Goal: Task Accomplishment & Management: Manage account settings

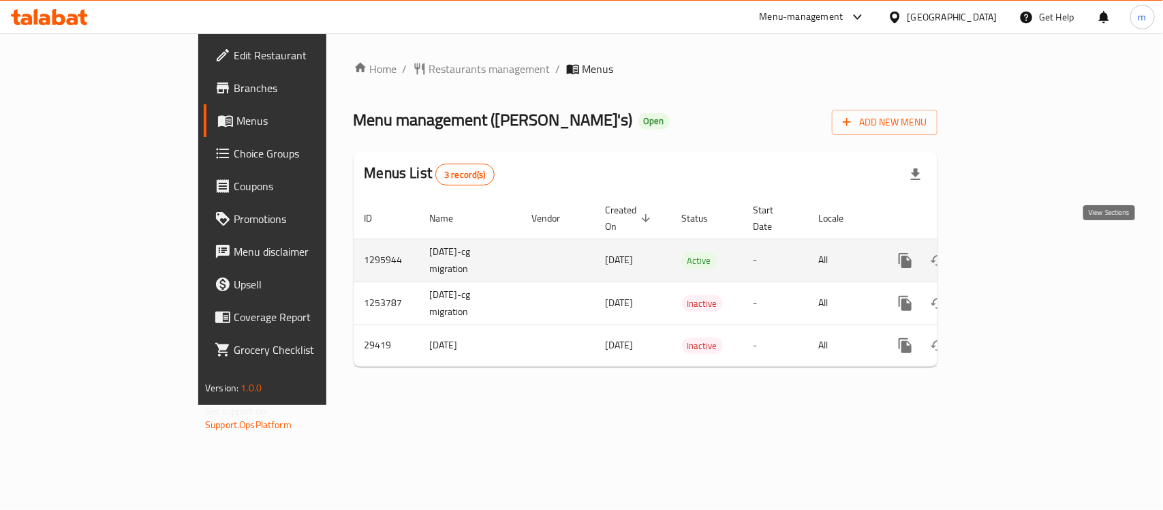
click at [1012, 252] on icon "enhanced table" at bounding box center [1003, 260] width 16 height 16
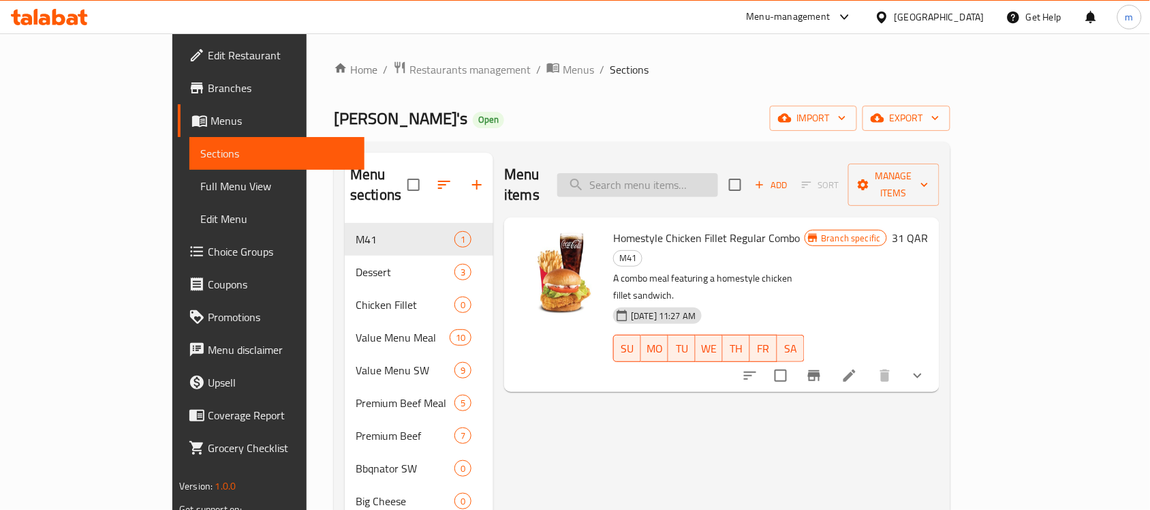
click at [688, 174] on input "search" at bounding box center [637, 185] width 161 height 24
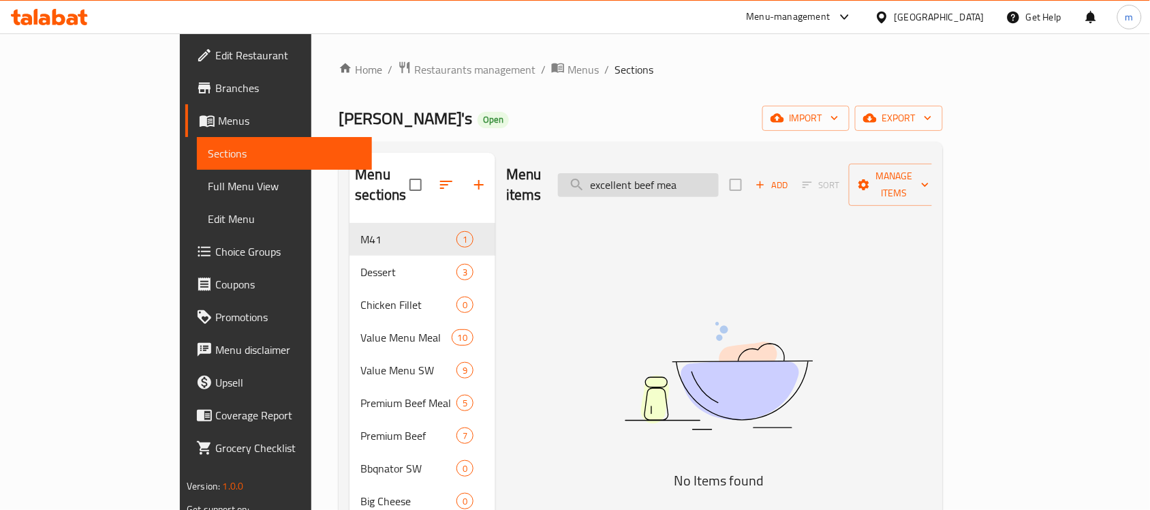
type input "excellent beef meal"
click at [687, 176] on input "excellent beef meal" at bounding box center [638, 185] width 161 height 24
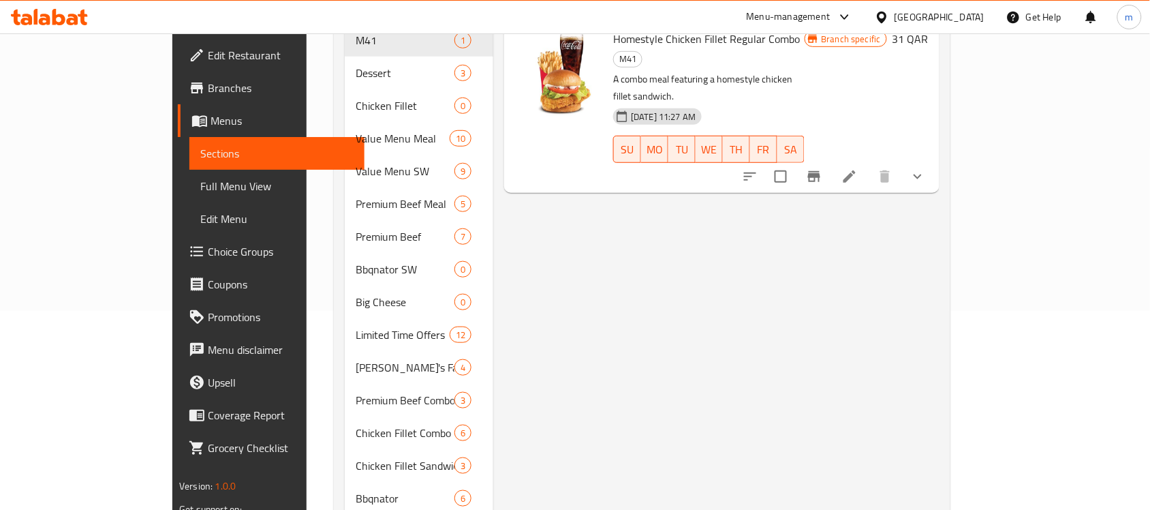
scroll to position [227, 0]
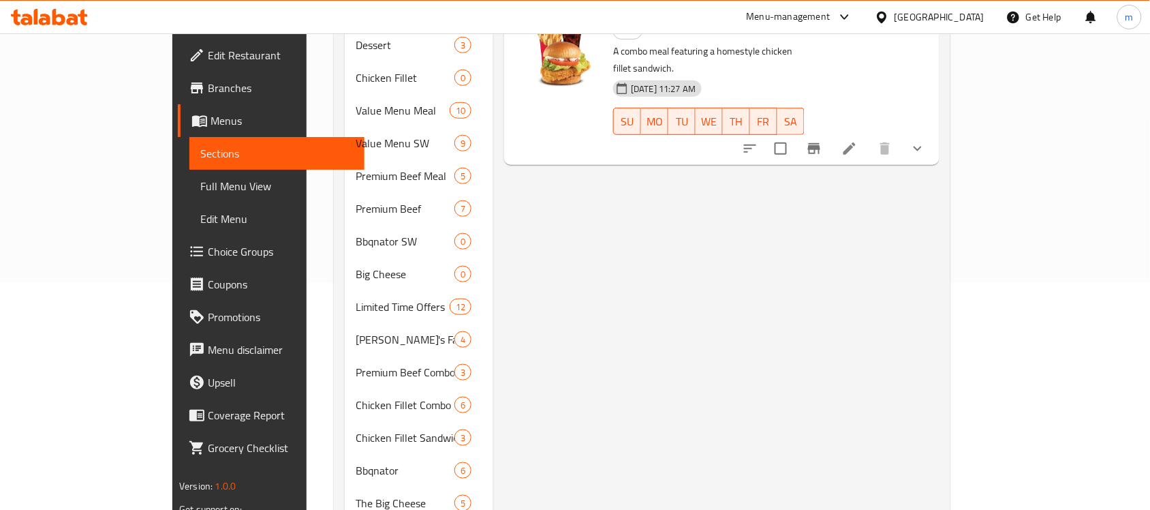
click at [208, 249] on span "Choice Groups" at bounding box center [281, 251] width 146 height 16
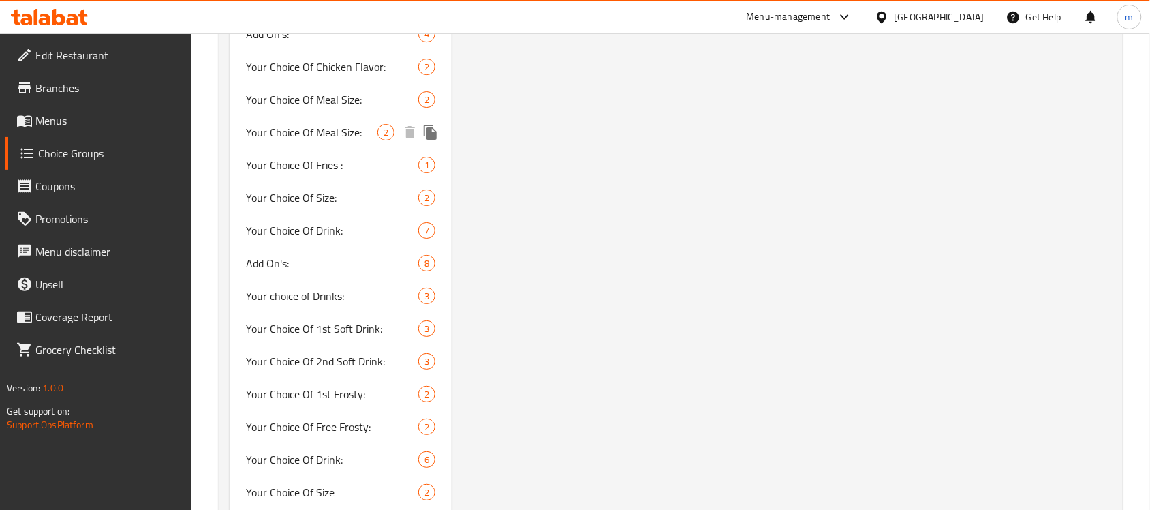
scroll to position [1419, 0]
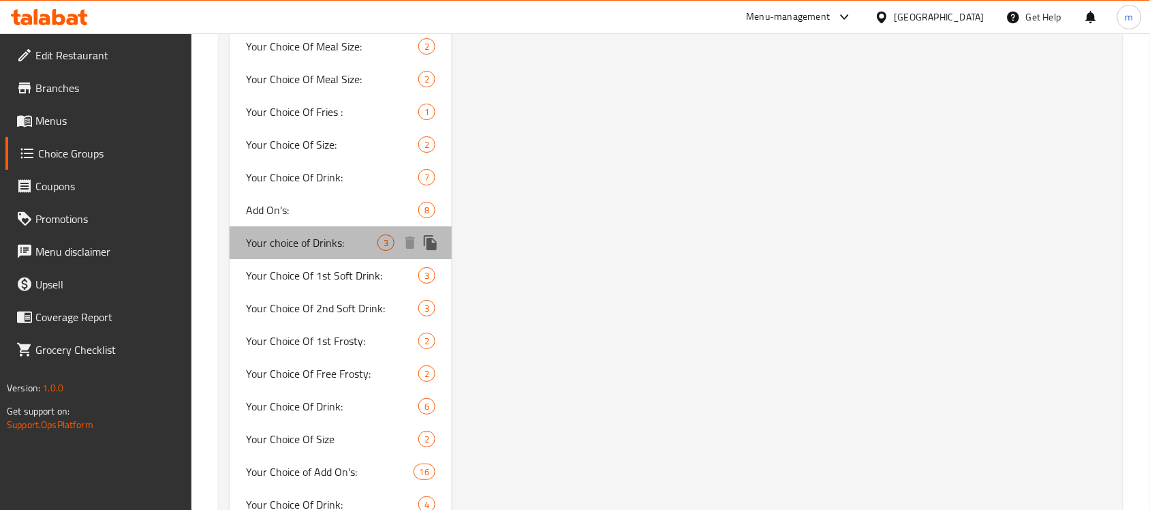
click at [339, 238] on span "Your choice of Drinks:" at bounding box center [311, 242] width 131 height 16
type input "Your choice of Drinks:"
type input "اختيارك من المشروبات الغازية"
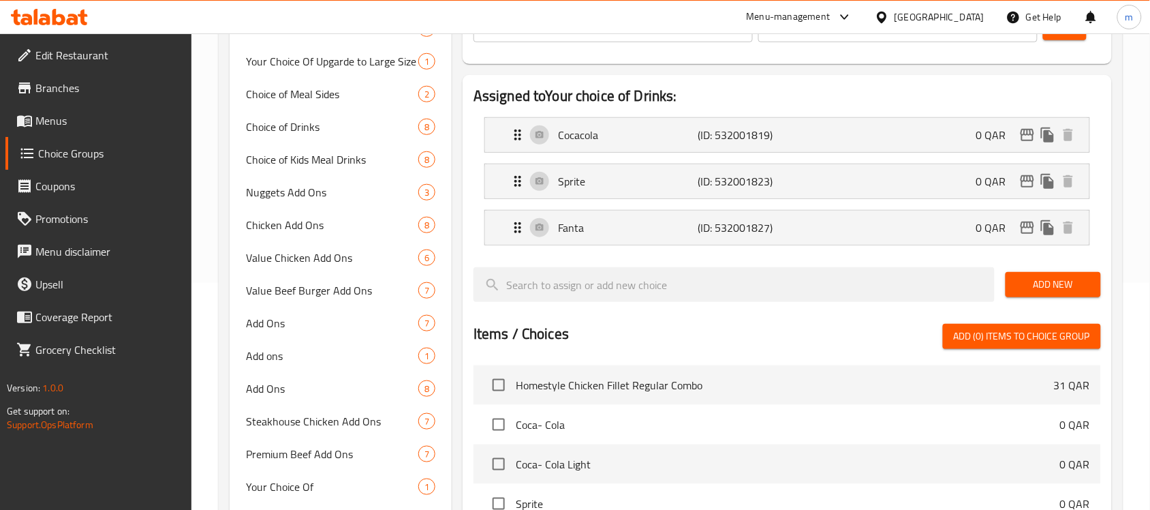
scroll to position [0, 0]
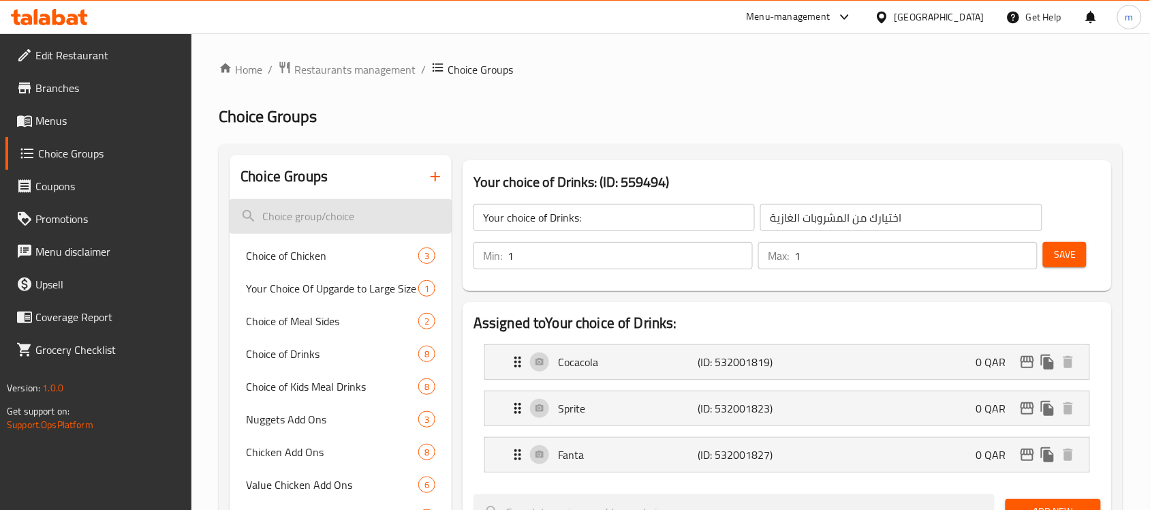
click at [300, 209] on input "search" at bounding box center [341, 216] width 222 height 35
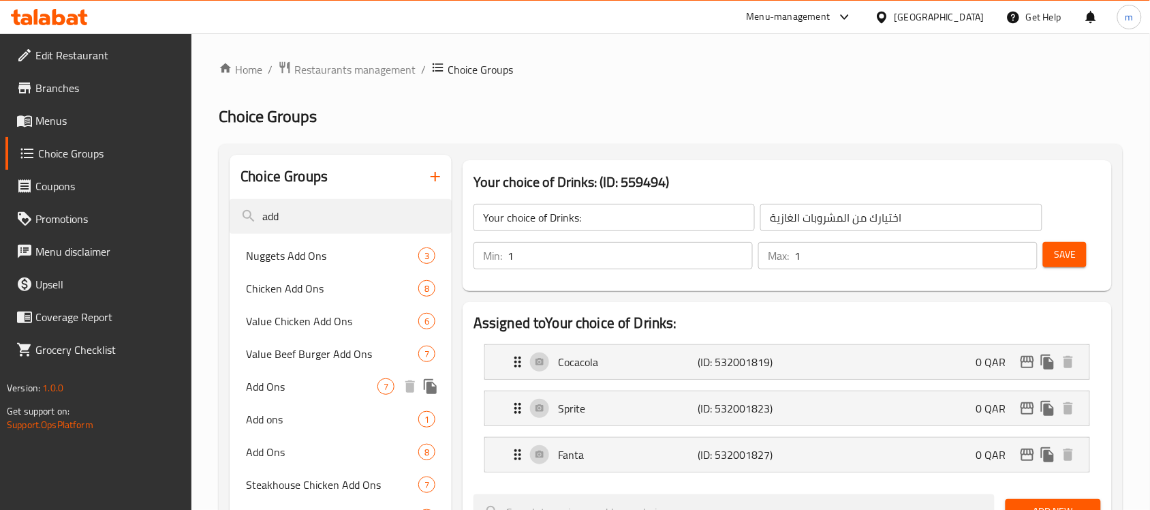
type input "add"
click at [292, 386] on span "Add Ons" at bounding box center [311, 386] width 131 height 16
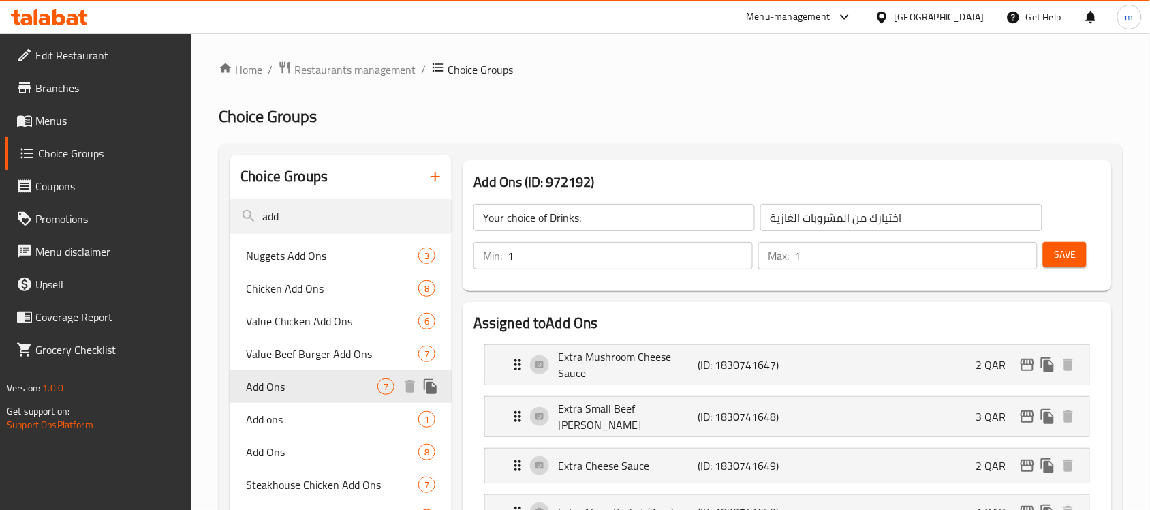
type input "Add Ons"
type input "إضافات"
type input "0"
type input "7"
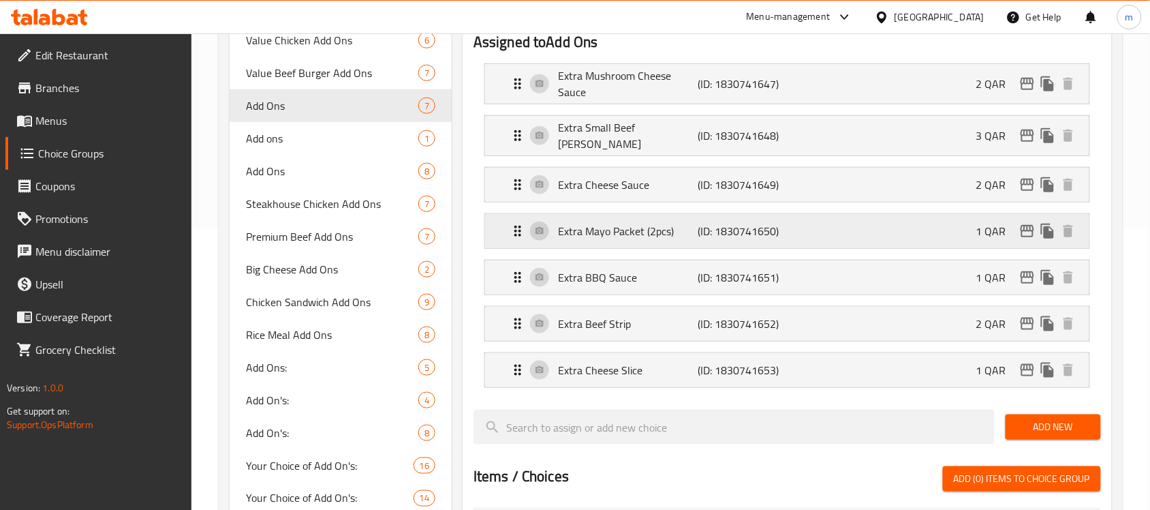
scroll to position [283, 0]
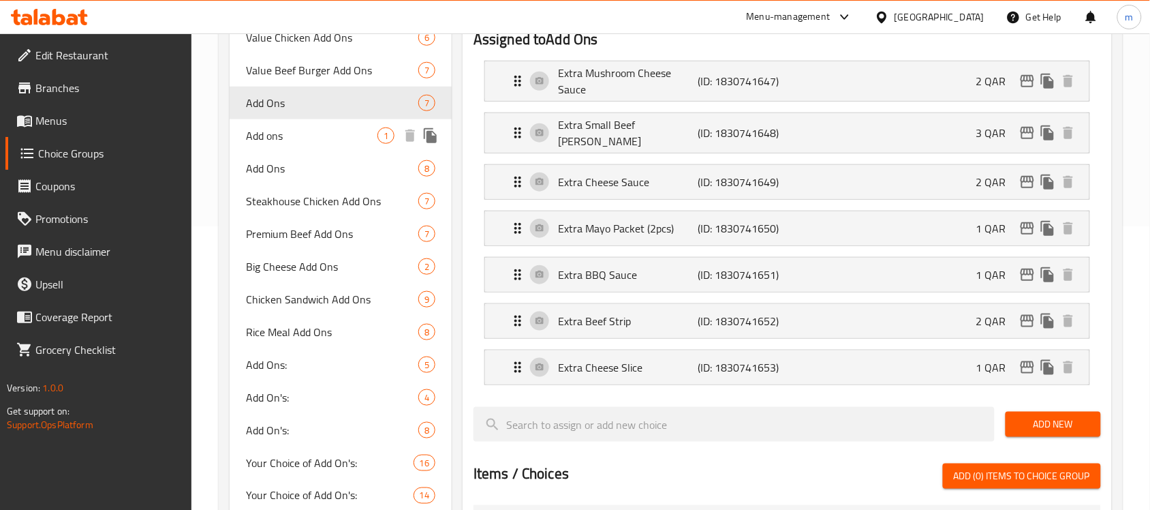
click at [277, 131] on span "Add ons" at bounding box center [311, 135] width 131 height 16
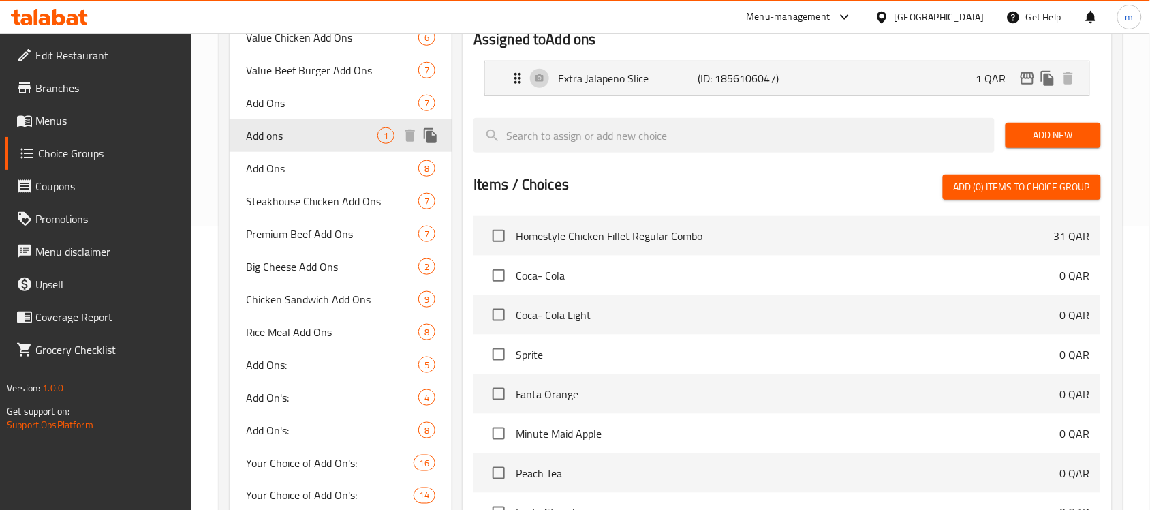
type input "Add ons"
type input "1"
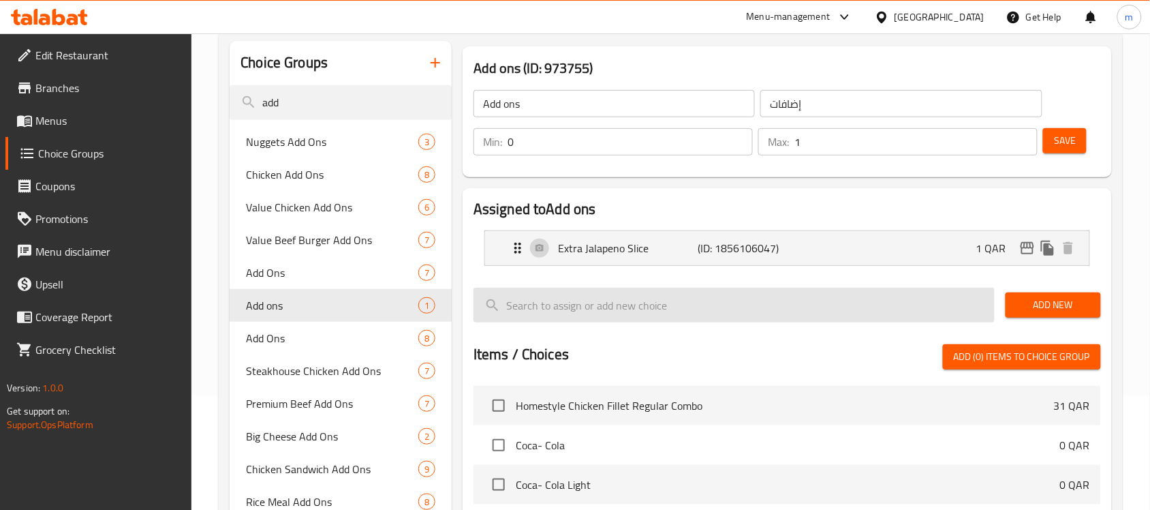
scroll to position [113, 0]
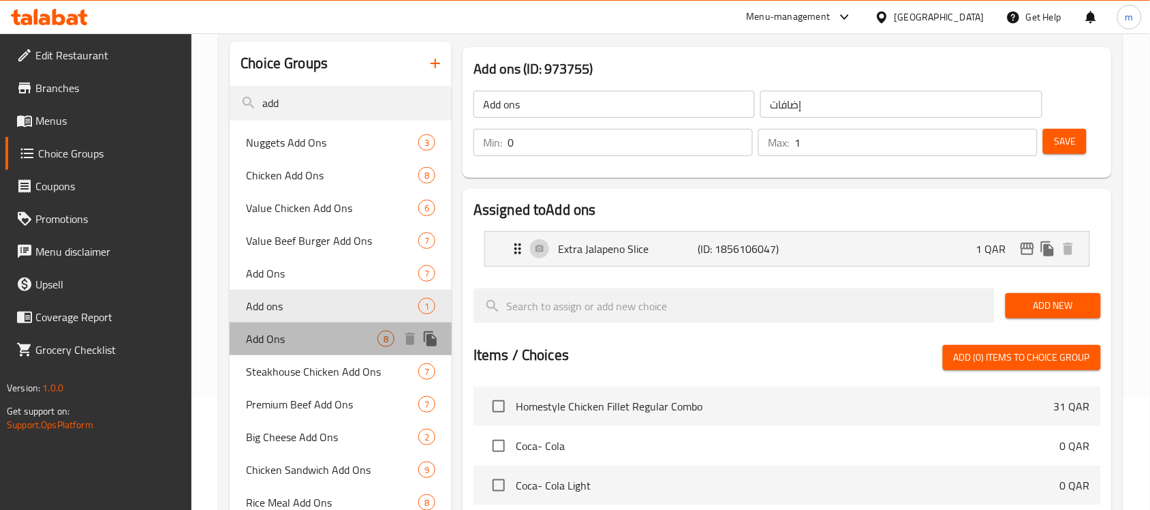
click at [293, 349] on div "Add Ons 8" at bounding box center [341, 338] width 222 height 33
type input "Add Ons"
type input "8"
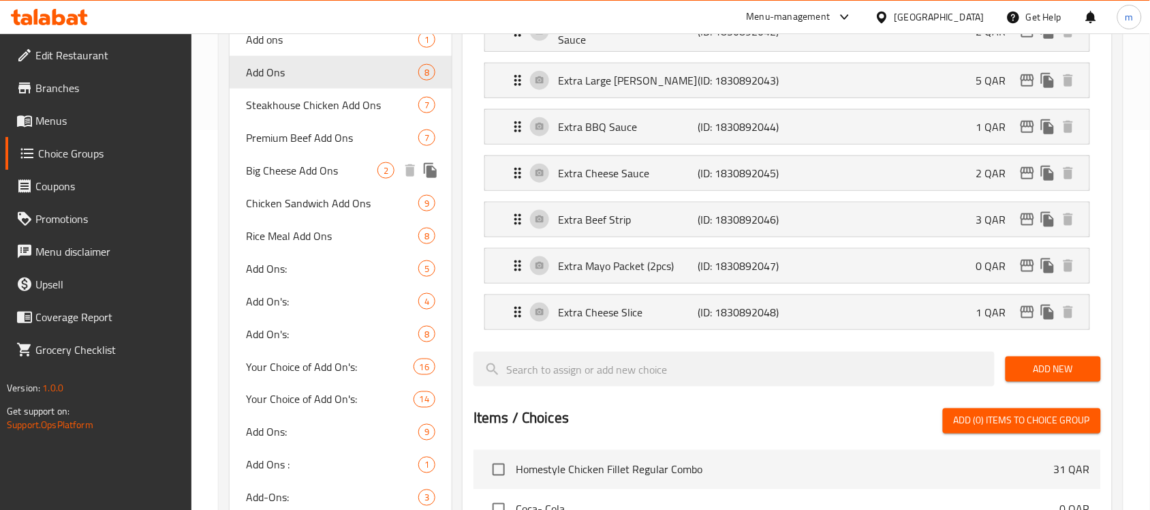
scroll to position [397, 0]
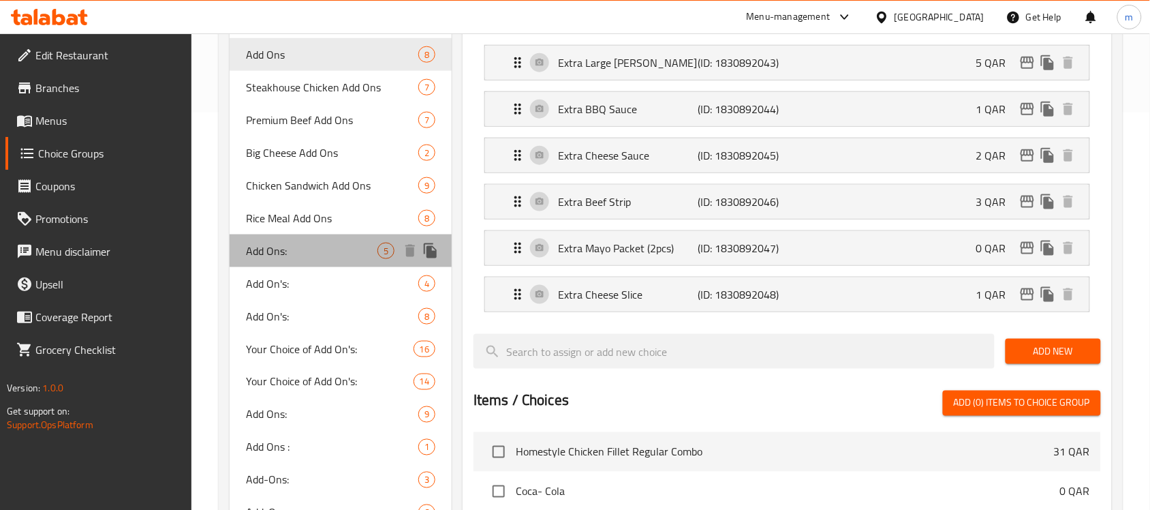
click at [322, 247] on span "Add Ons:" at bounding box center [311, 251] width 131 height 16
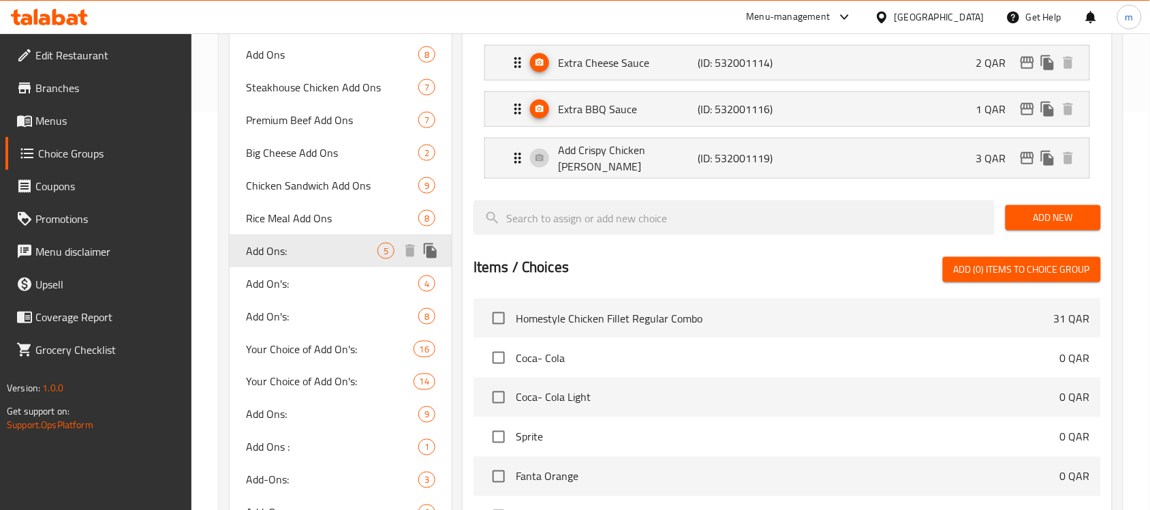
type input "Add Ons:"
type input "إضافة:"
type input "3"
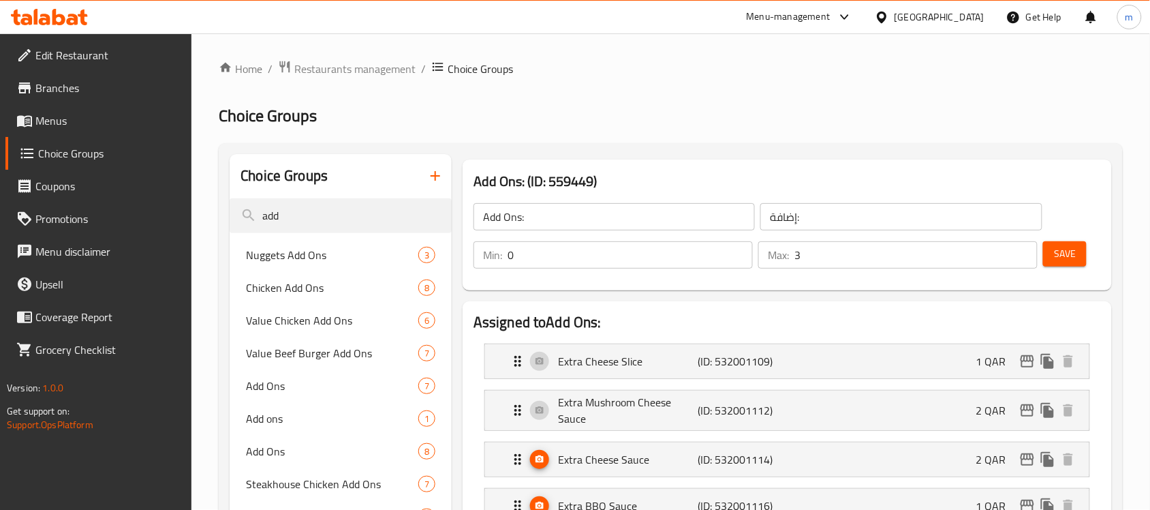
scroll to position [0, 0]
click at [298, 219] on input "add" at bounding box center [341, 216] width 222 height 35
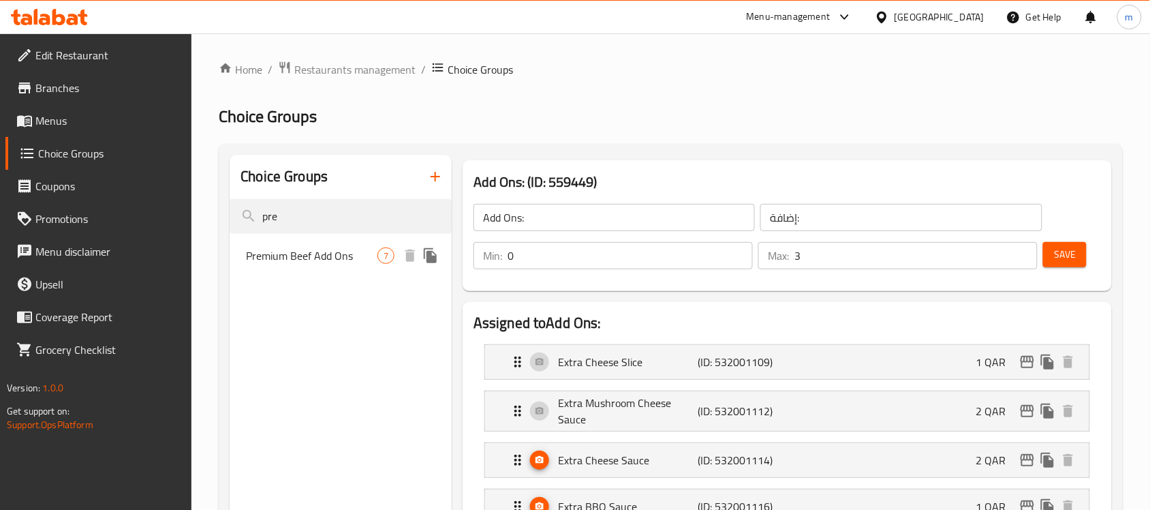
type input "pre"
click at [317, 247] on span "Premium Beef Add Ons" at bounding box center [311, 255] width 131 height 16
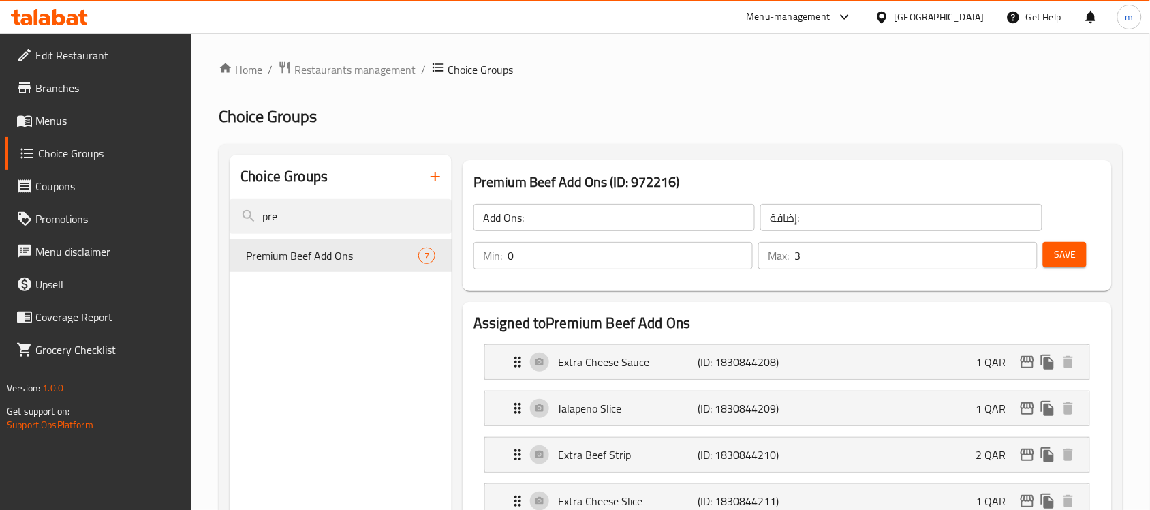
type input "Premium Beef Add Ons"
type input "إضافات لحم البقر بريميوم"
type input "7"
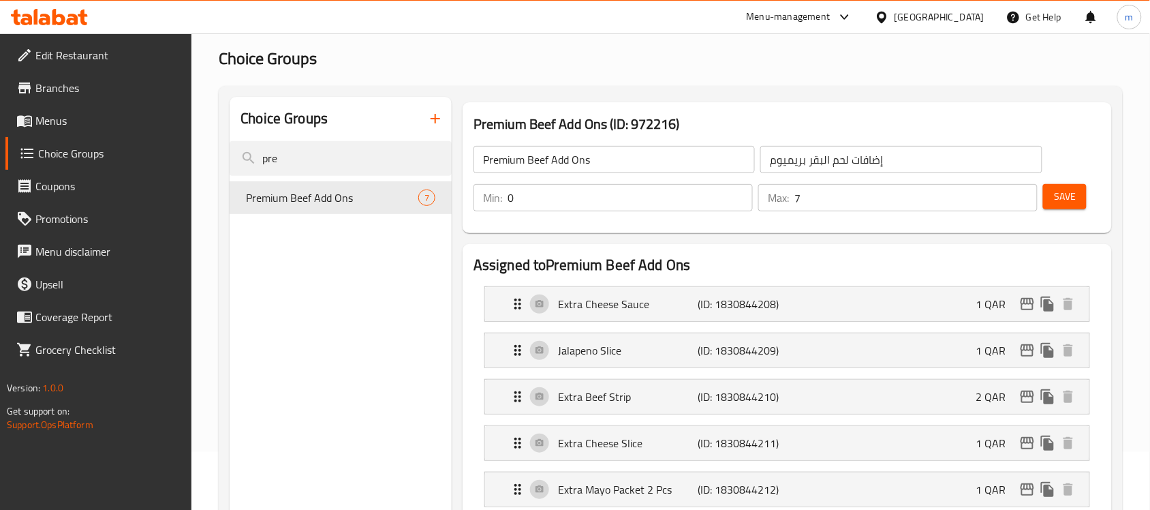
scroll to position [57, 0]
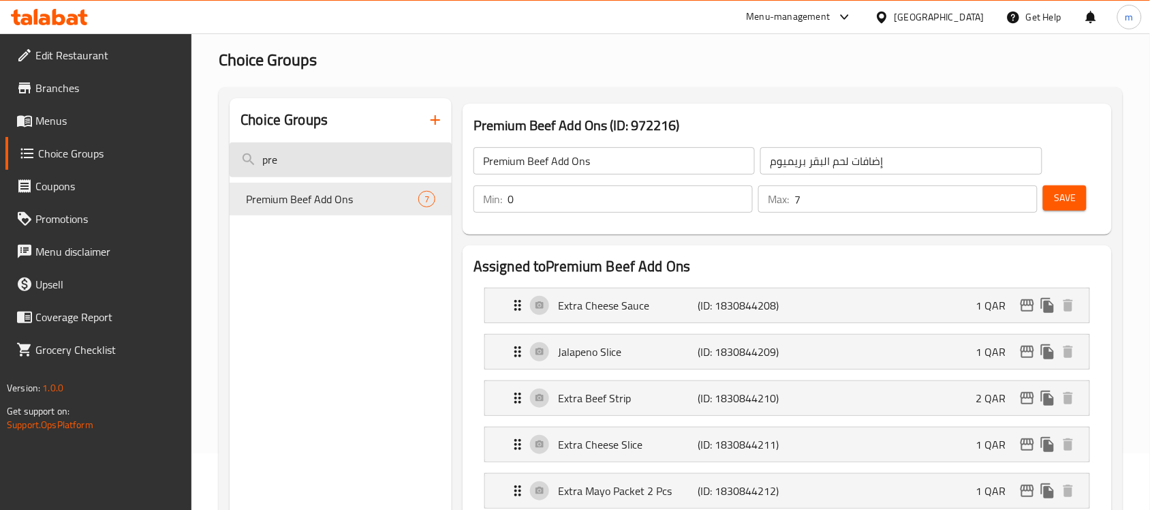
click at [301, 161] on input "pre" at bounding box center [341, 159] width 222 height 35
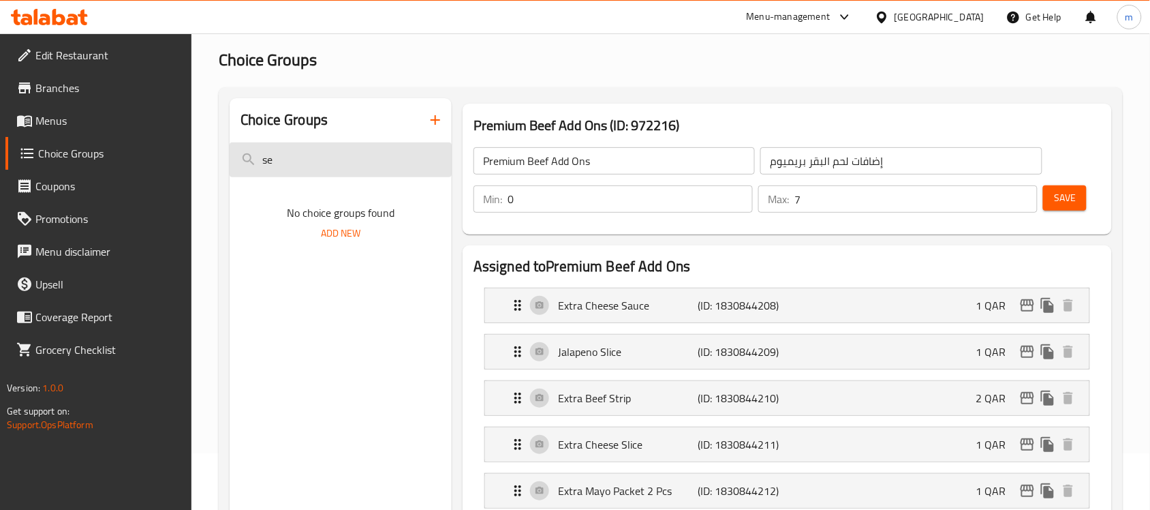
type input "s"
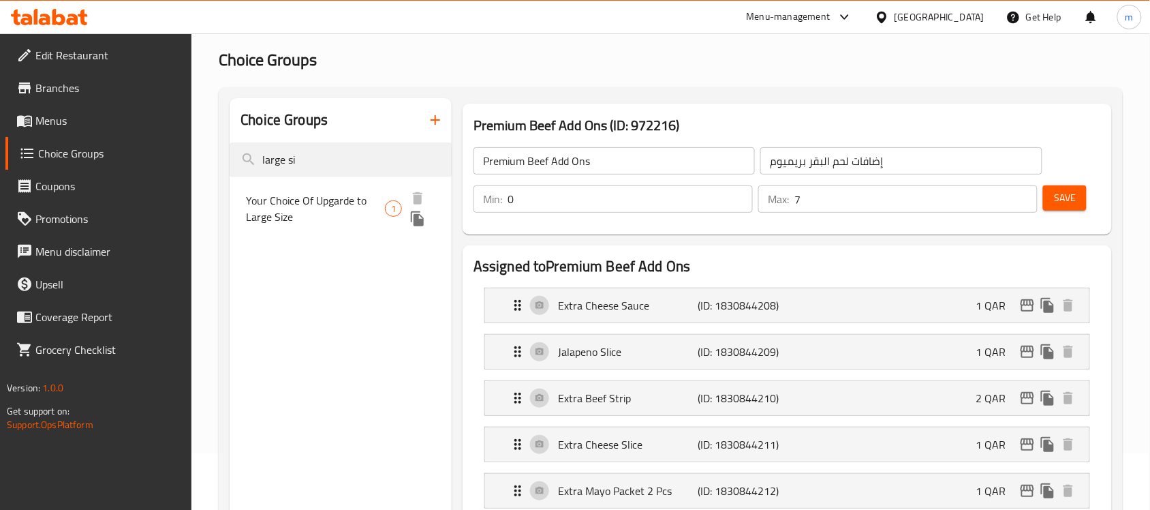
type input "large si"
drag, startPoint x: 298, startPoint y: 195, endPoint x: 303, endPoint y: 187, distance: 9.3
click at [298, 194] on span "Your Choice Of Upgarde to Large Size" at bounding box center [315, 208] width 139 height 33
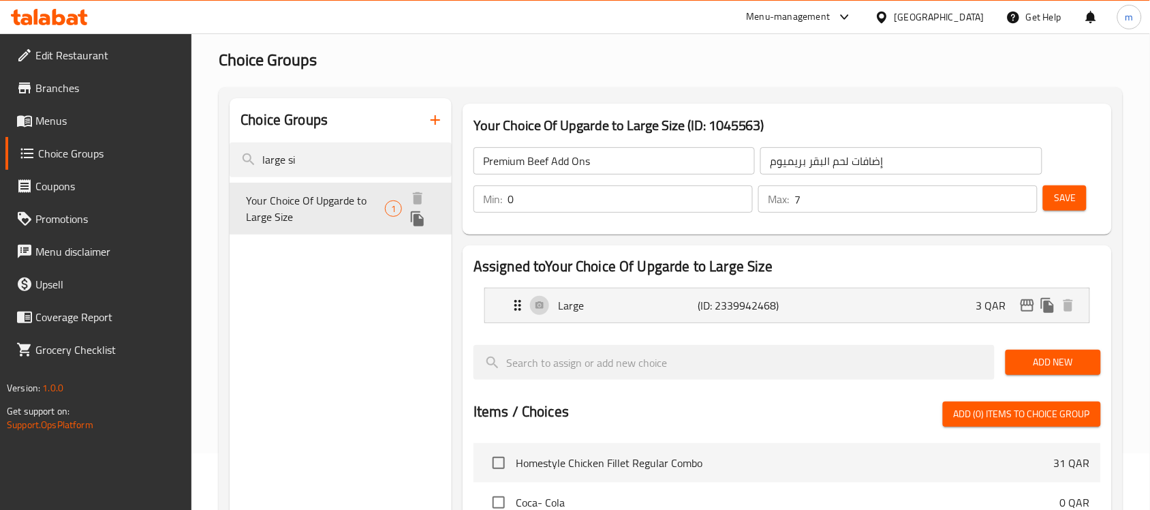
type input "Your Choice Of Upgarde to Large Size"
type input "اختيارك للترقية إلى حجم كبير"
type input "1"
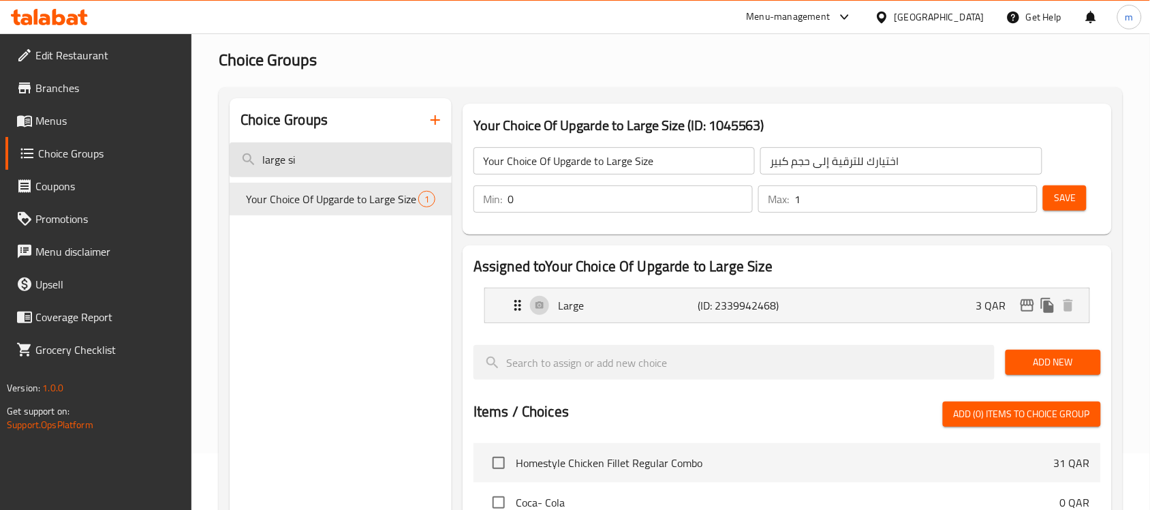
click at [328, 160] on input "large si" at bounding box center [341, 159] width 222 height 35
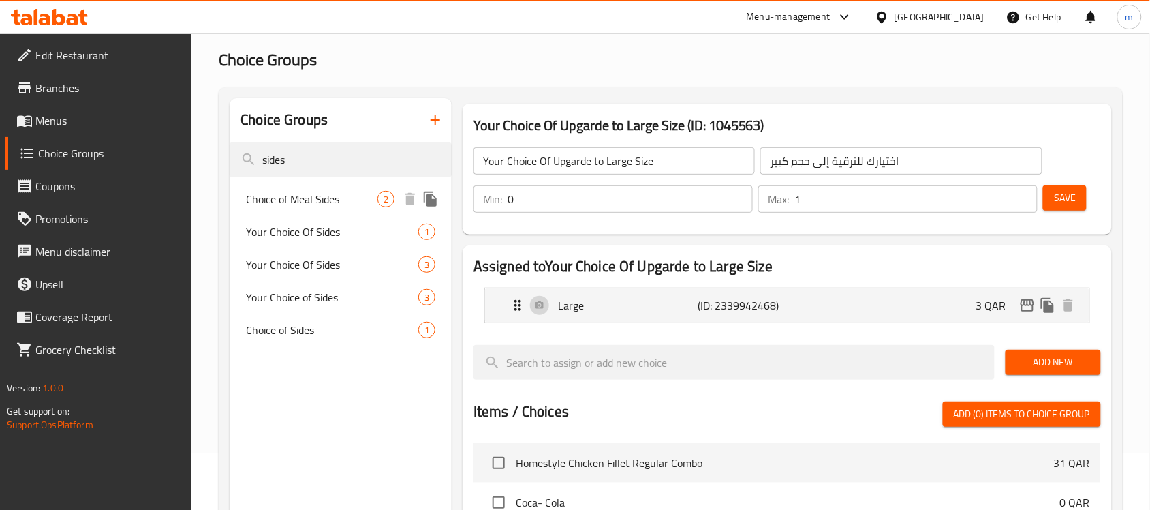
type input "sides"
click at [326, 213] on div "Choice of Meal Sides 2" at bounding box center [341, 199] width 222 height 33
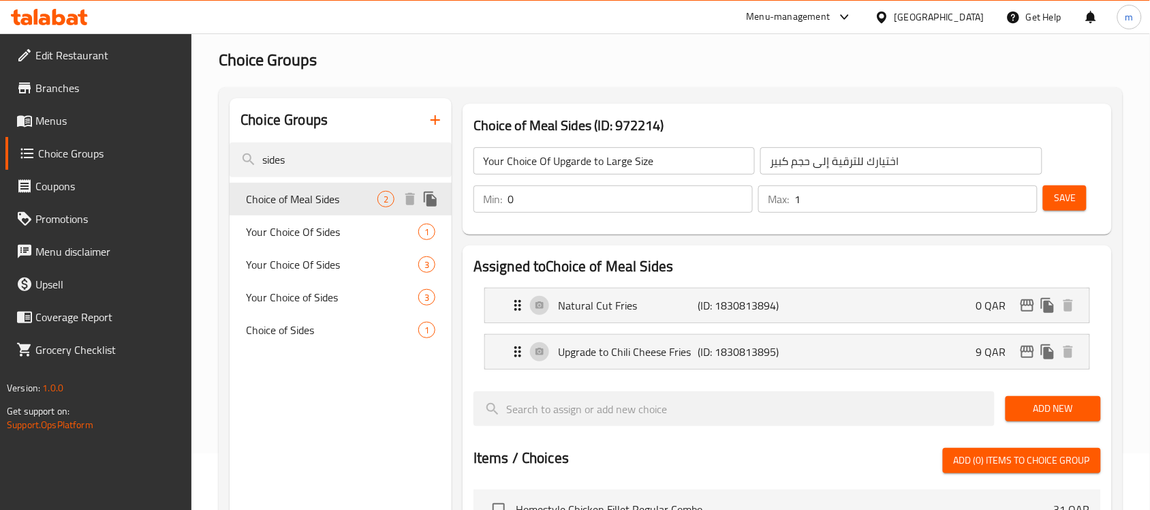
type input "Choice of Meal Sides"
type input "اختيار الأطباق الجانبية للوجبة"
type input "1"
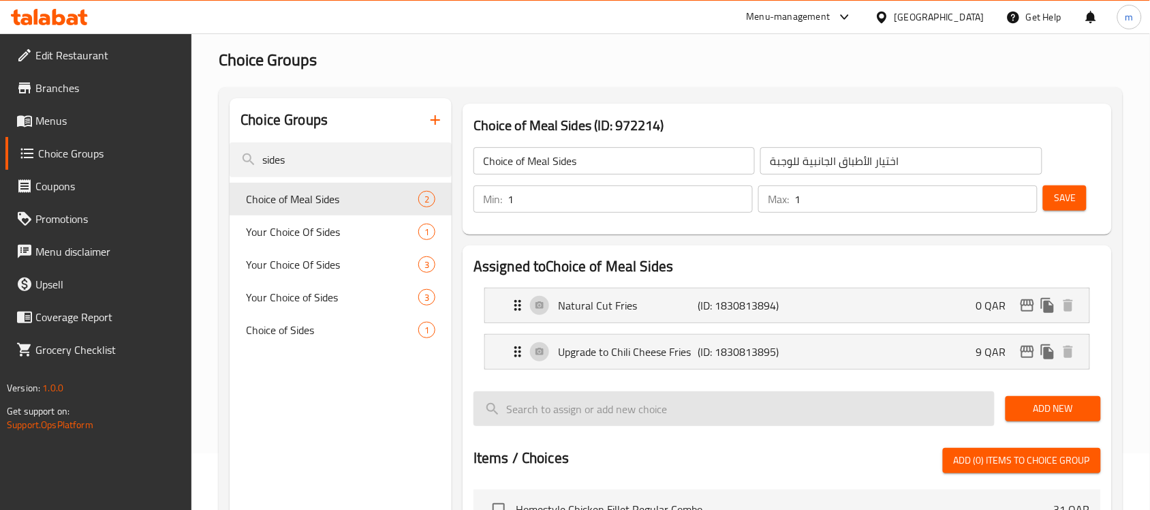
click at [785, 406] on input "search" at bounding box center [733, 408] width 521 height 35
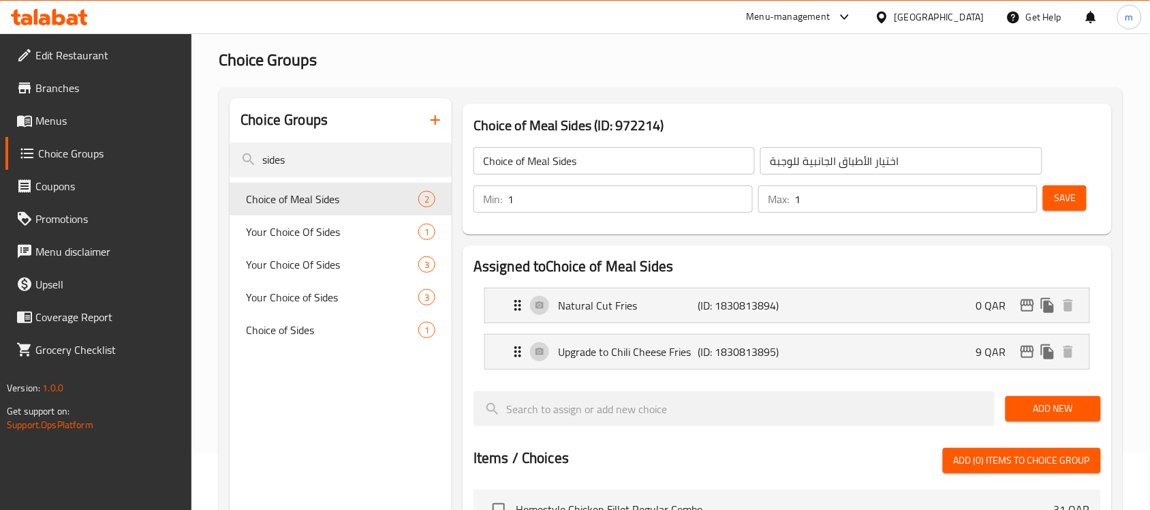
click at [565, 366] on nav "Natural Cut Fries (ID: 1830813894) 0 QAR Name (En) Natural Cut Fries Name (En) …" at bounding box center [786, 329] width 627 height 104
click at [580, 378] on nav "Natural Cut Fries (ID: 1830813894) 0 QAR Name (En) Natural Cut Fries Name (En) …" at bounding box center [786, 329] width 627 height 104
click at [341, 153] on input "sides" at bounding box center [341, 159] width 222 height 35
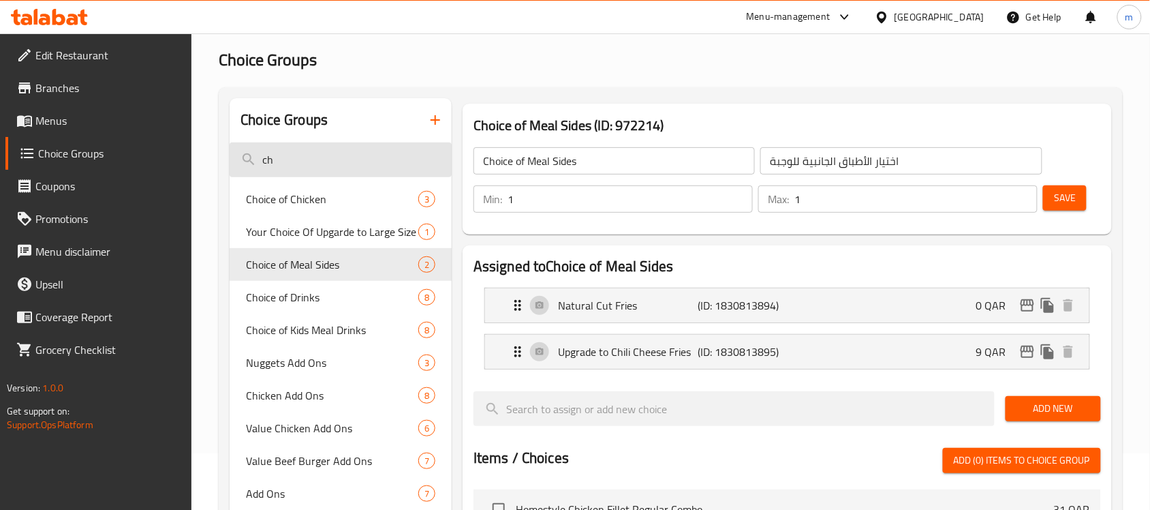
type input "c"
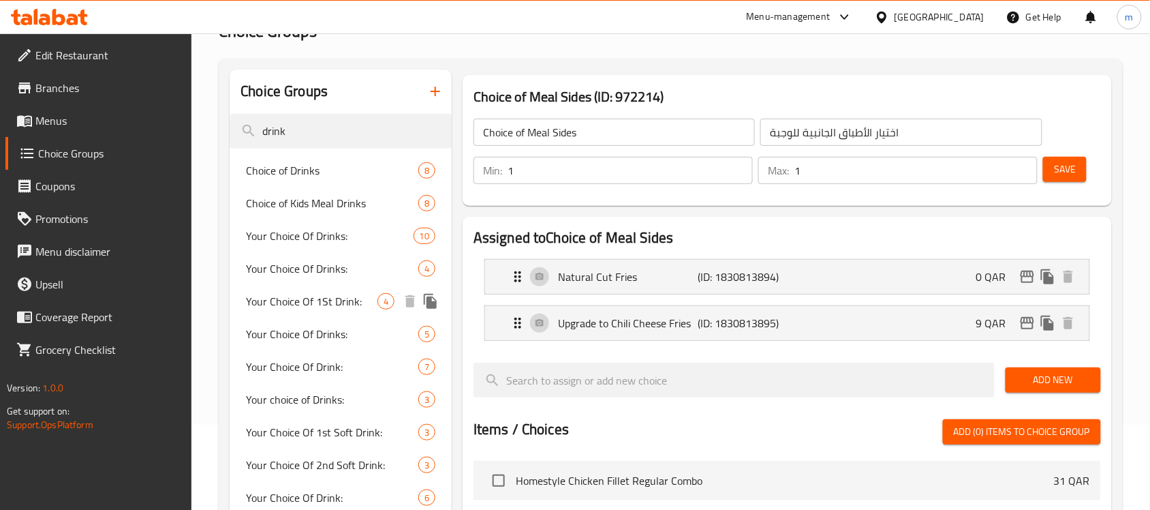
scroll to position [113, 0]
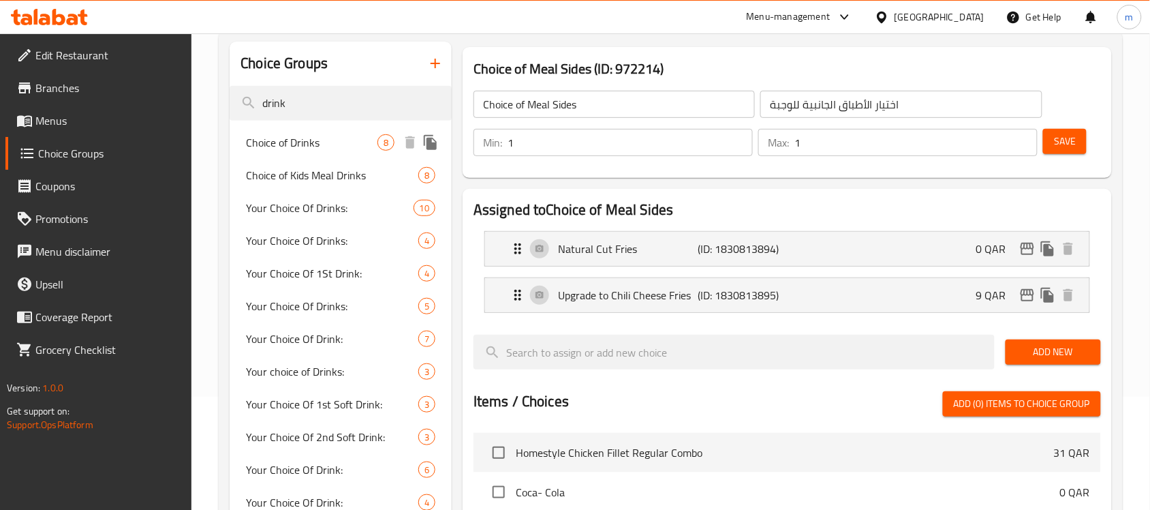
type input "drink"
click at [305, 149] on span "Choice of Drinks" at bounding box center [311, 142] width 131 height 16
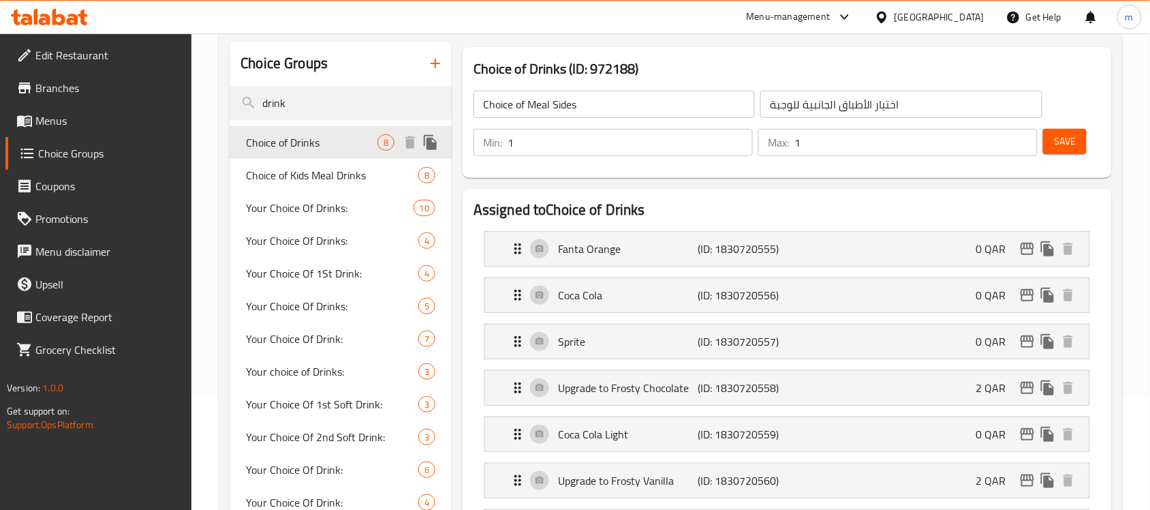
type input "Choice of Drinks"
type input "اختيار المشروبات"
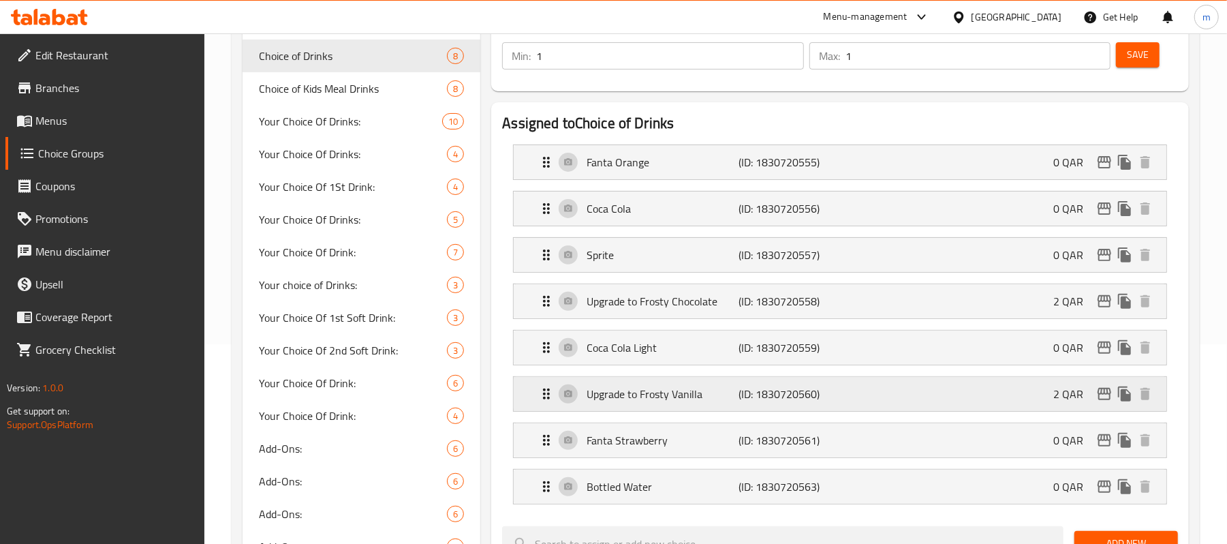
scroll to position [162, 0]
